Goal: Task Accomplishment & Management: Complete application form

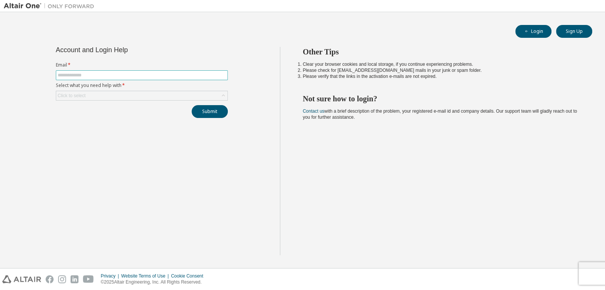
click at [112, 76] on input "text" at bounding box center [142, 75] width 168 height 6
click at [70, 97] on div "Click to select" at bounding box center [72, 95] width 28 height 6
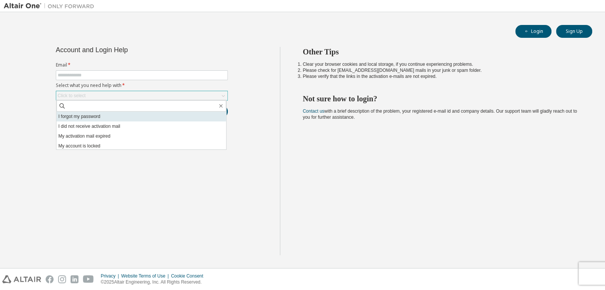
click at [81, 117] on li "I forgot my password" at bounding box center [142, 116] width 170 height 10
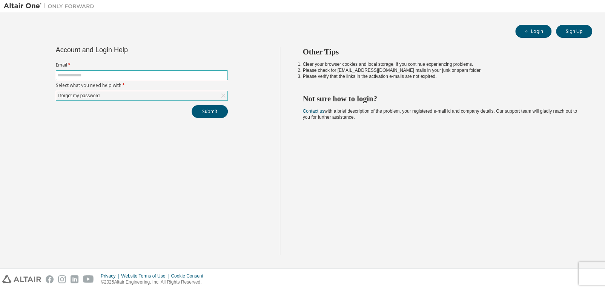
click at [94, 76] on input "text" at bounding box center [142, 75] width 168 height 6
click at [86, 74] on input "text" at bounding box center [142, 75] width 168 height 6
type input "**********"
click at [192, 105] on button "Submit" at bounding box center [210, 111] width 36 height 13
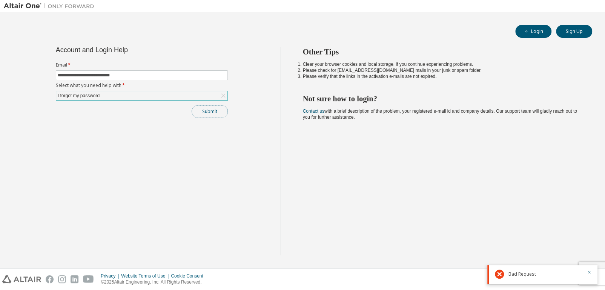
click at [207, 109] on button "Submit" at bounding box center [210, 111] width 36 height 13
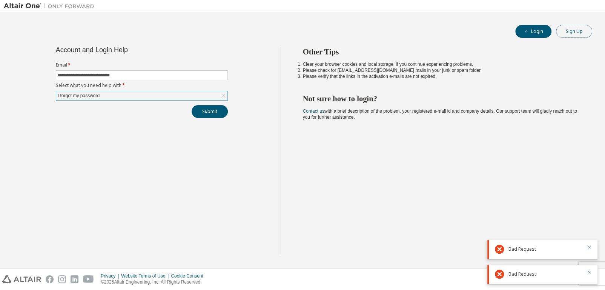
click at [566, 28] on button "Sign Up" at bounding box center [574, 31] width 36 height 13
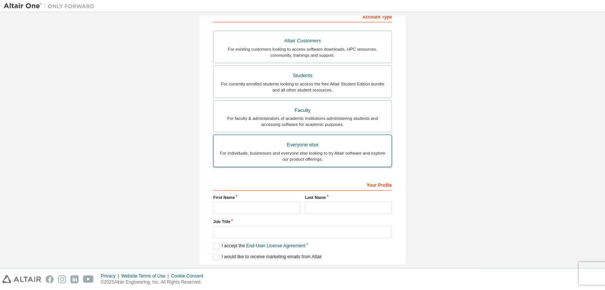
scroll to position [150, 0]
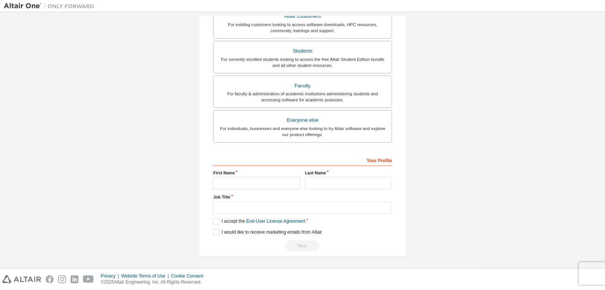
click at [259, 174] on label "First Name" at bounding box center [256, 172] width 87 height 6
click at [257, 180] on input "text" at bounding box center [256, 183] width 87 height 12
